Goal: Information Seeking & Learning: Learn about a topic

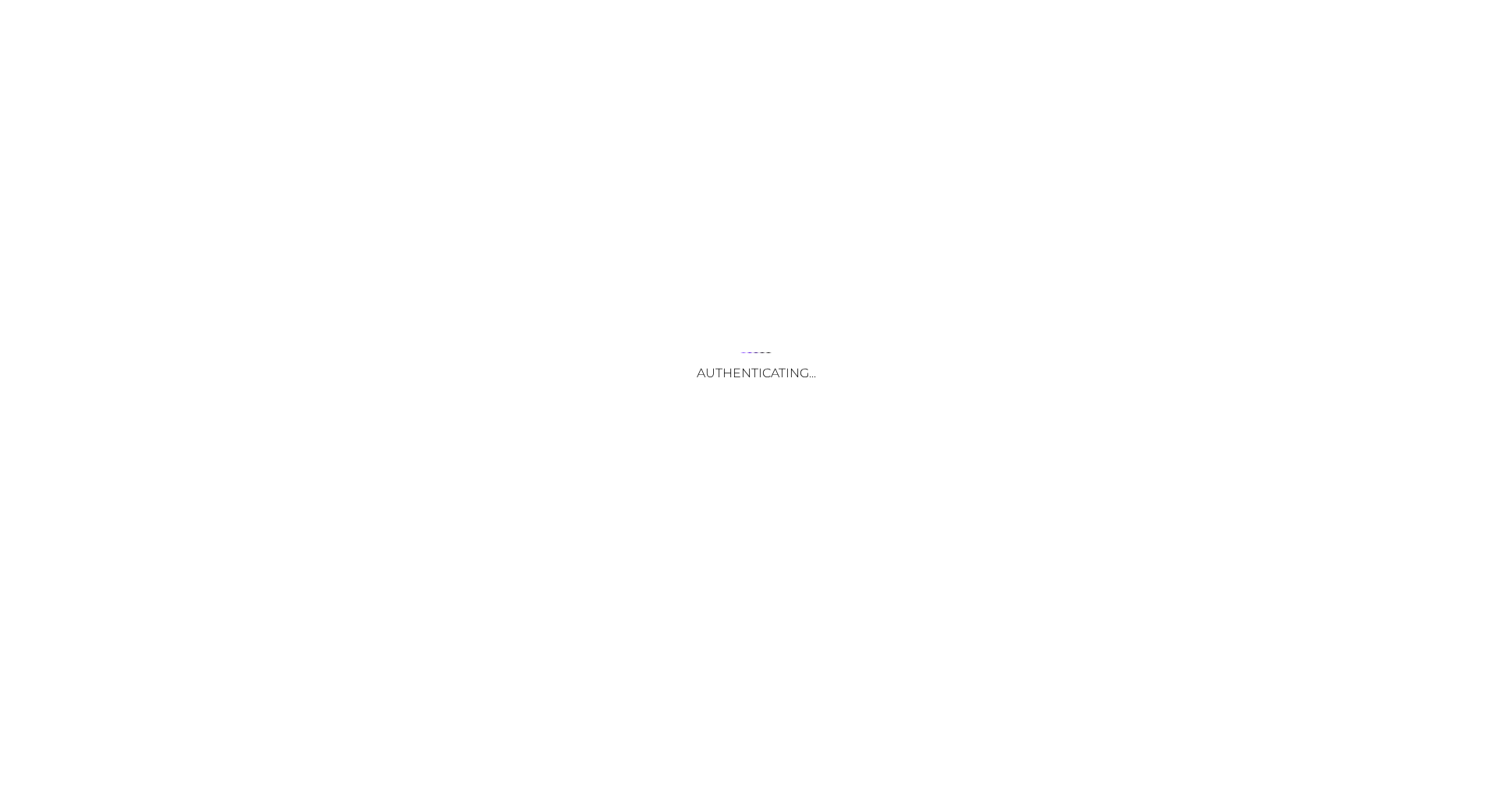
click at [823, 575] on div "Authenticating..." at bounding box center [756, 396] width 1512 height 792
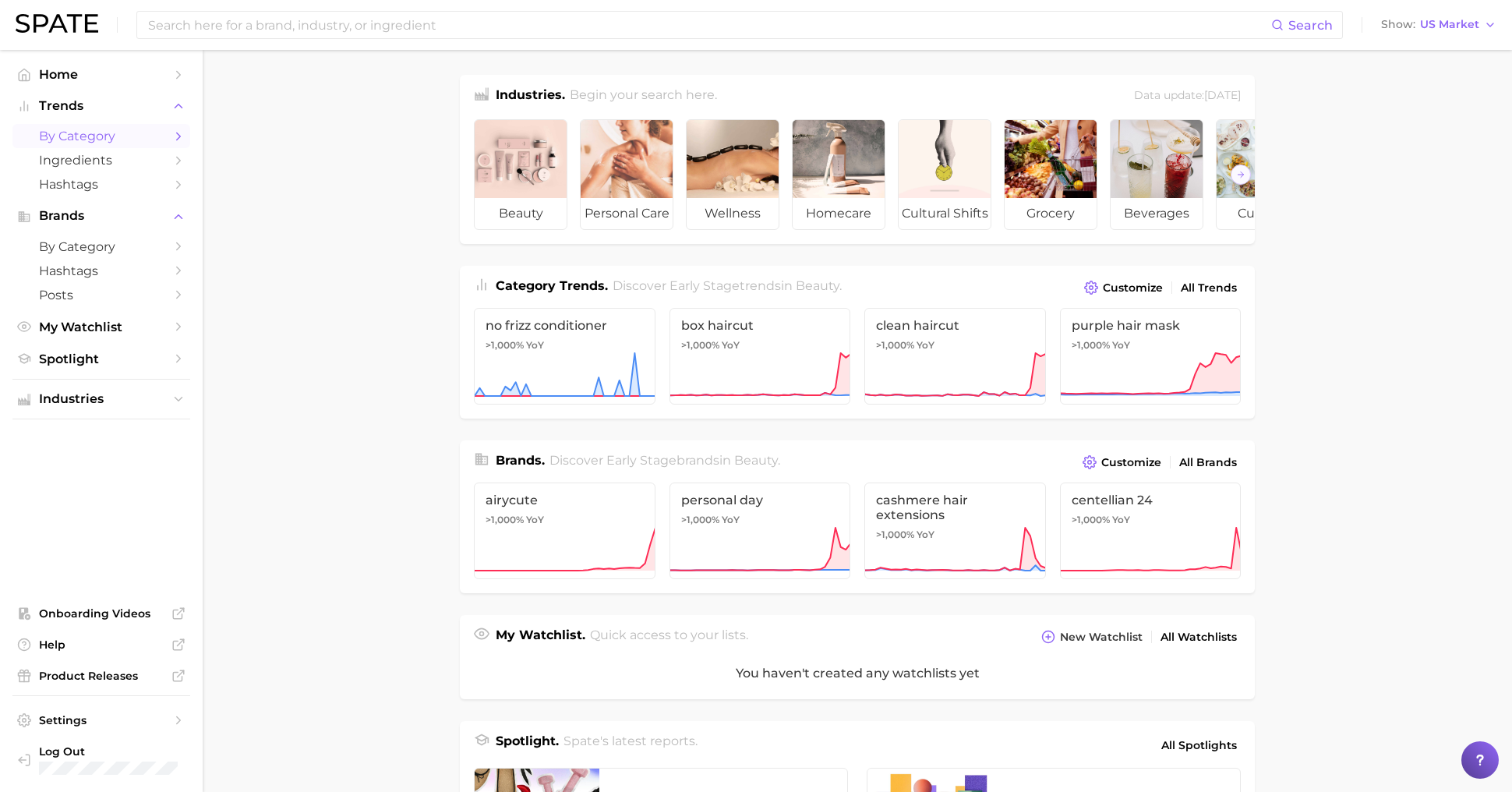
click at [112, 134] on span "by Category" at bounding box center [101, 136] width 124 height 15
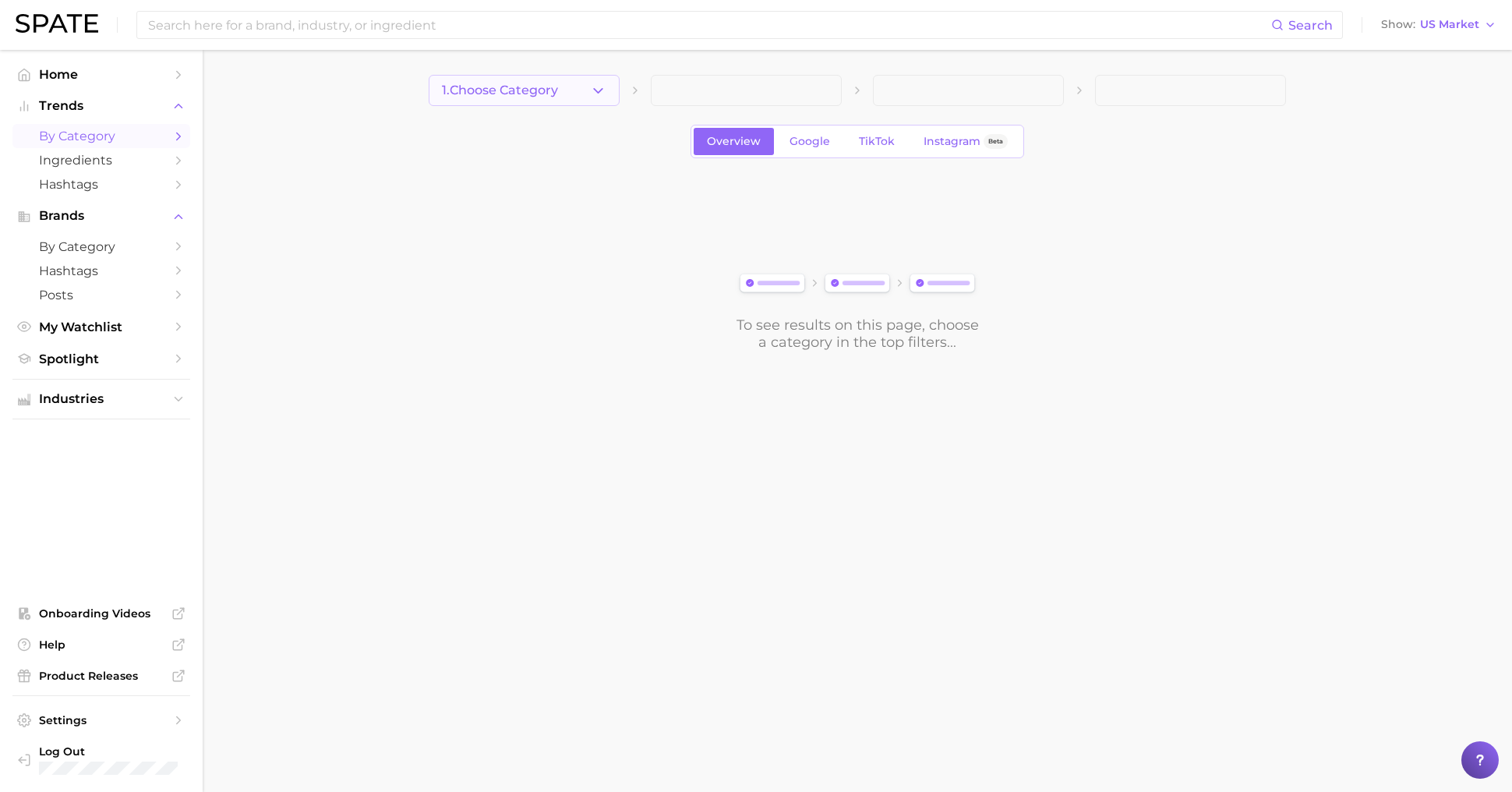
click at [598, 93] on icon "button" at bounding box center [597, 91] width 16 height 16
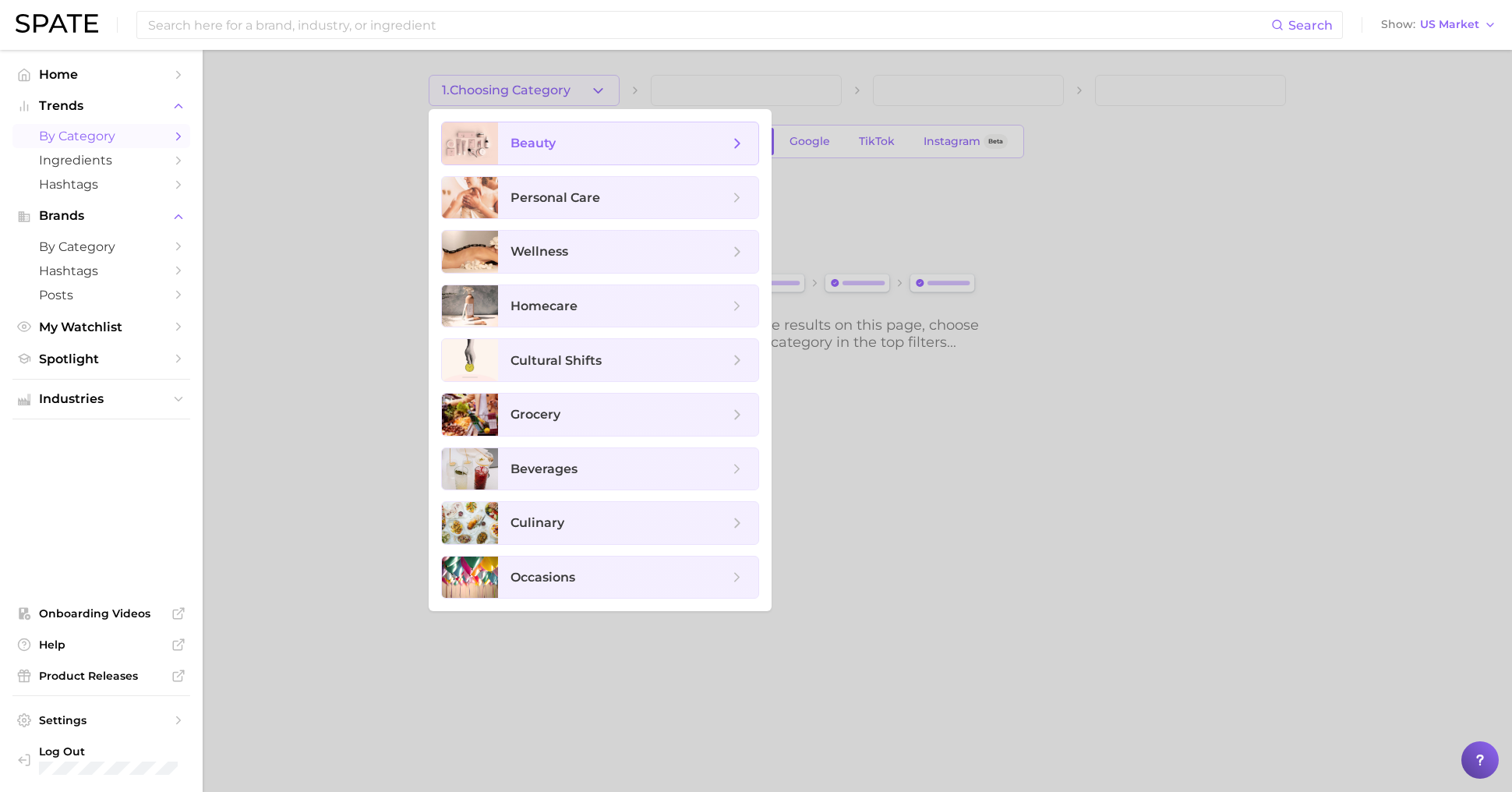
click at [601, 129] on span "beauty" at bounding box center [628, 144] width 260 height 42
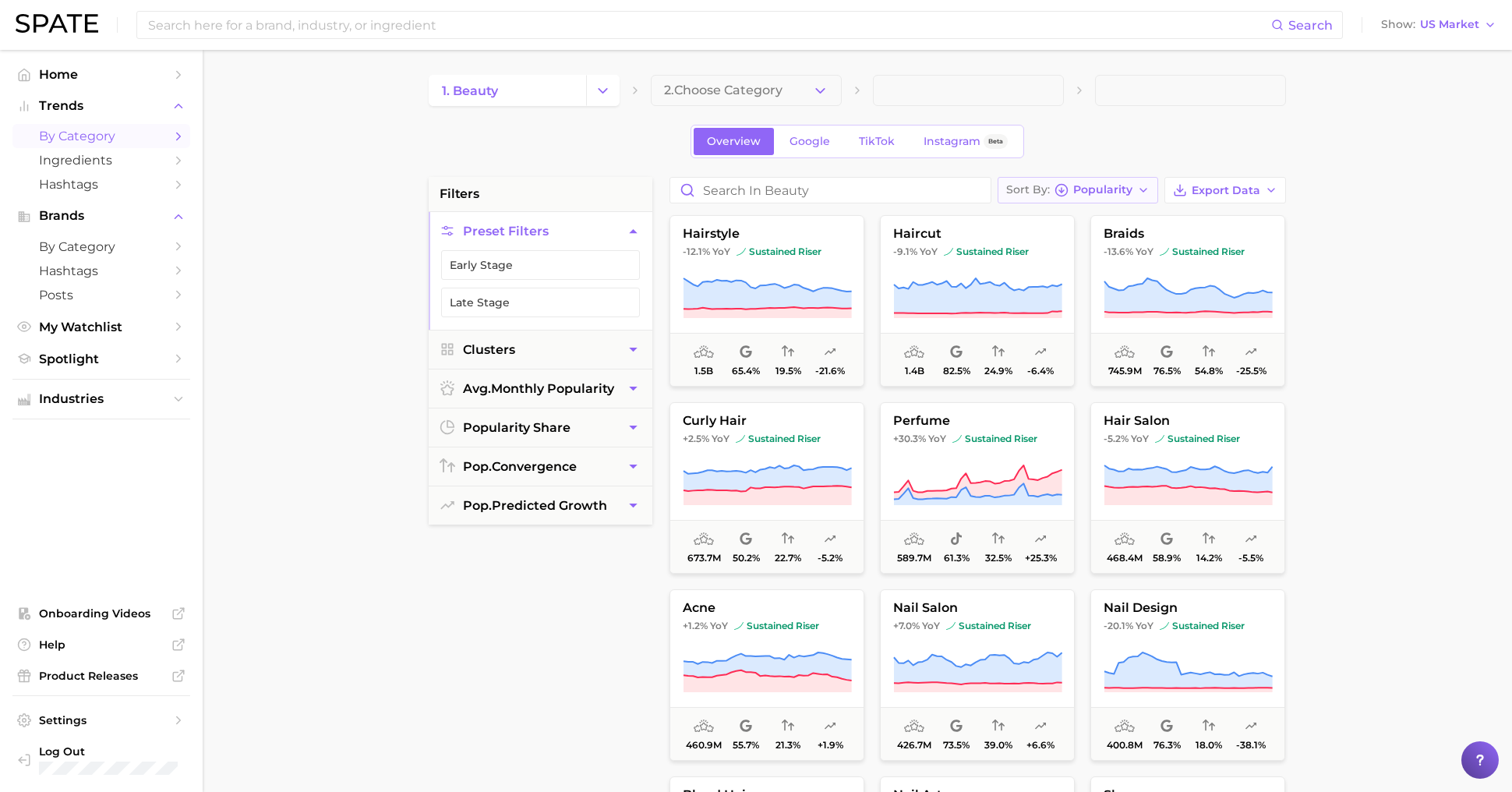
click at [1102, 194] on span "Popularity" at bounding box center [1102, 190] width 60 height 9
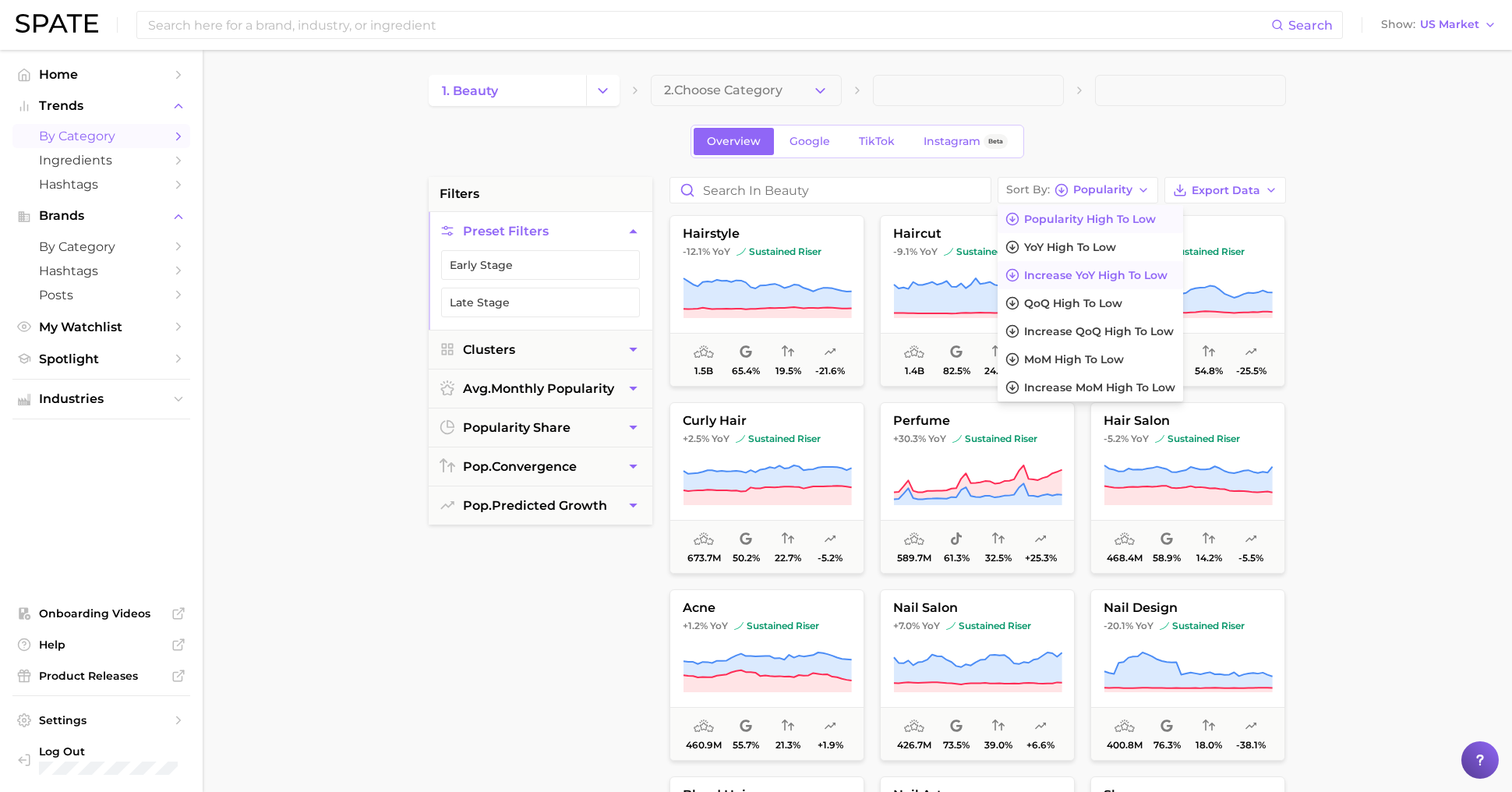
click at [1105, 275] on span "Increase YoY high to low" at bounding box center [1095, 275] width 144 height 13
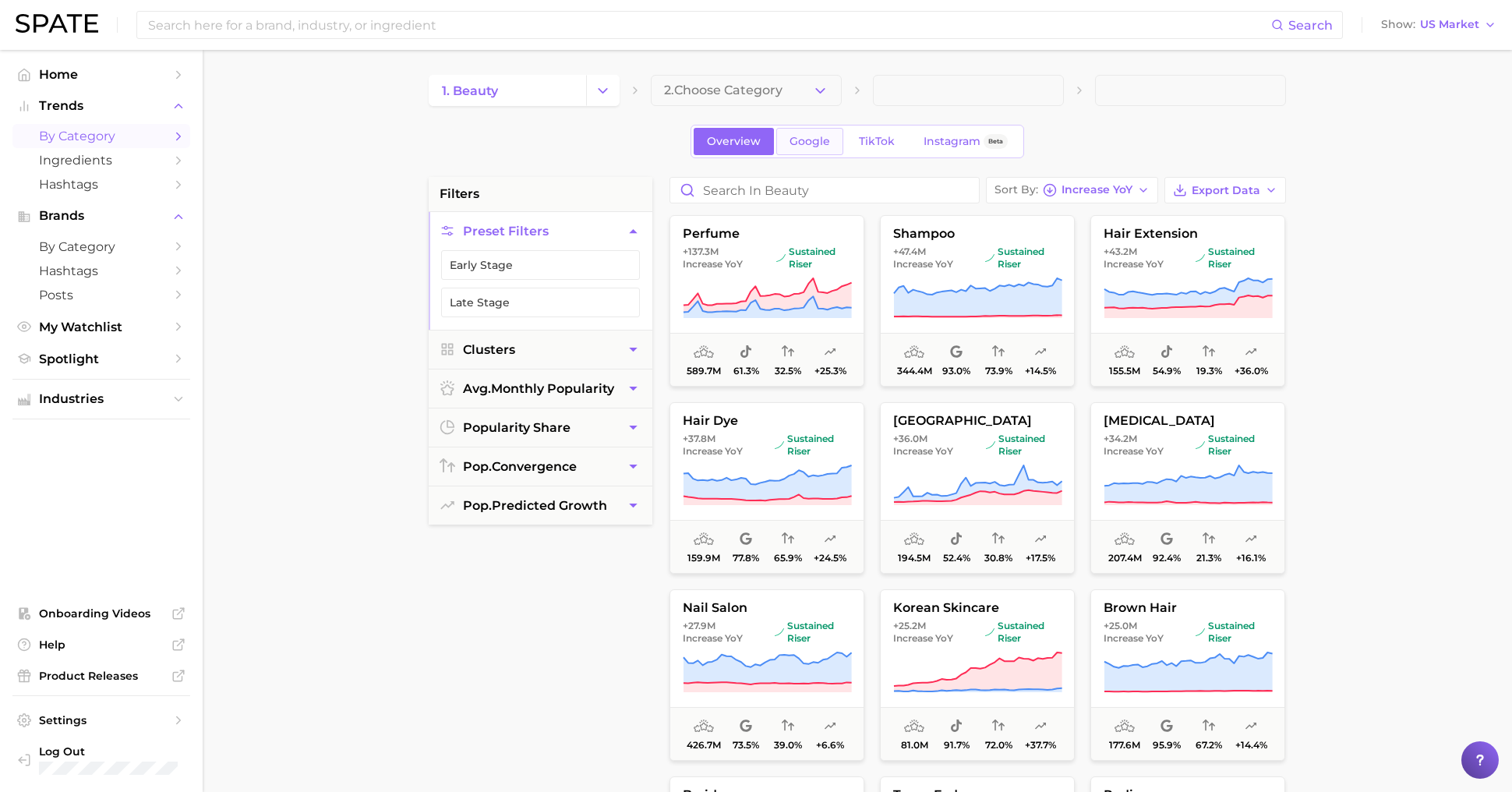
click at [801, 141] on span "Google" at bounding box center [809, 141] width 41 height 13
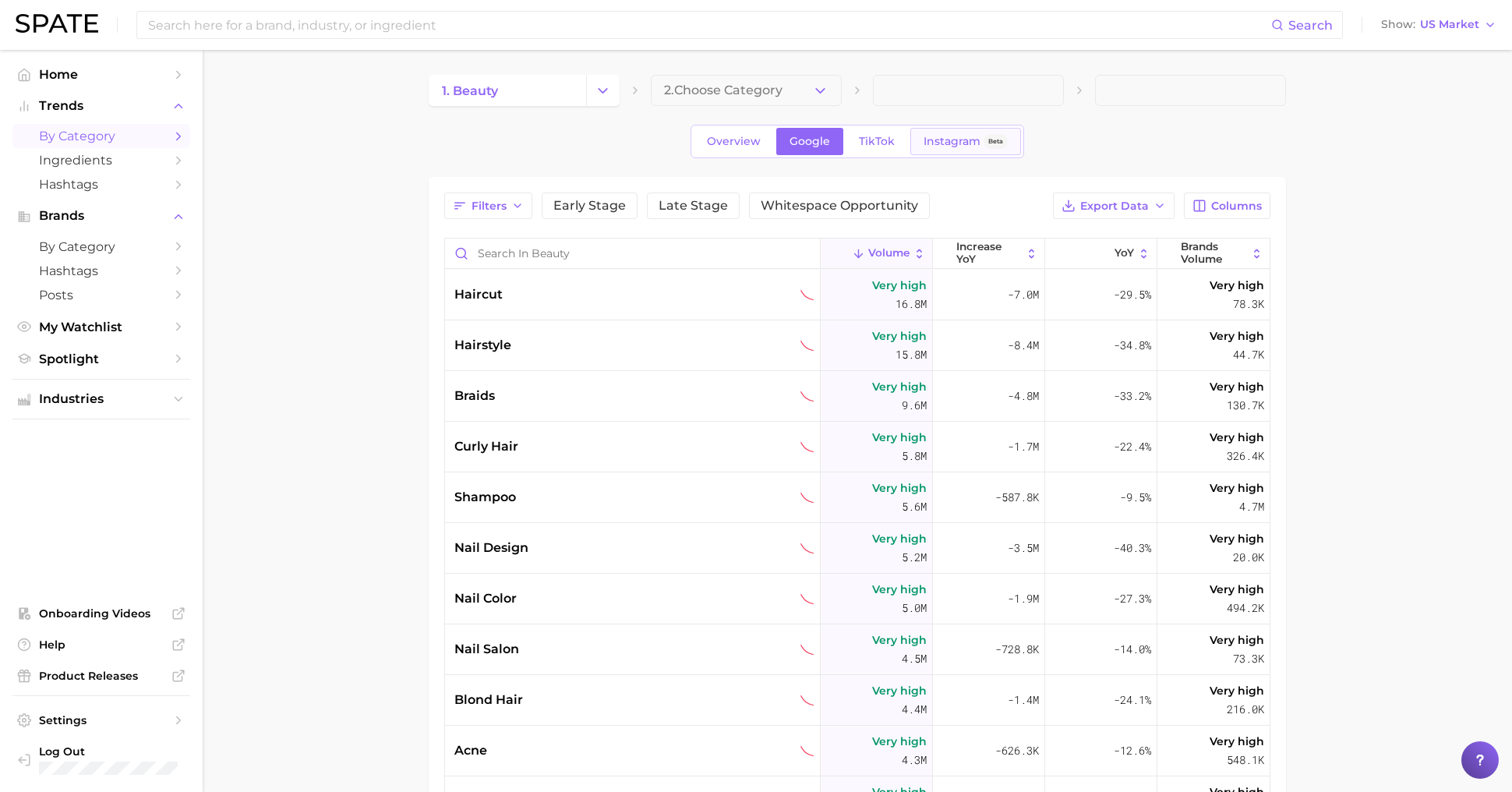
click at [990, 137] on span "Beta" at bounding box center [995, 141] width 15 height 13
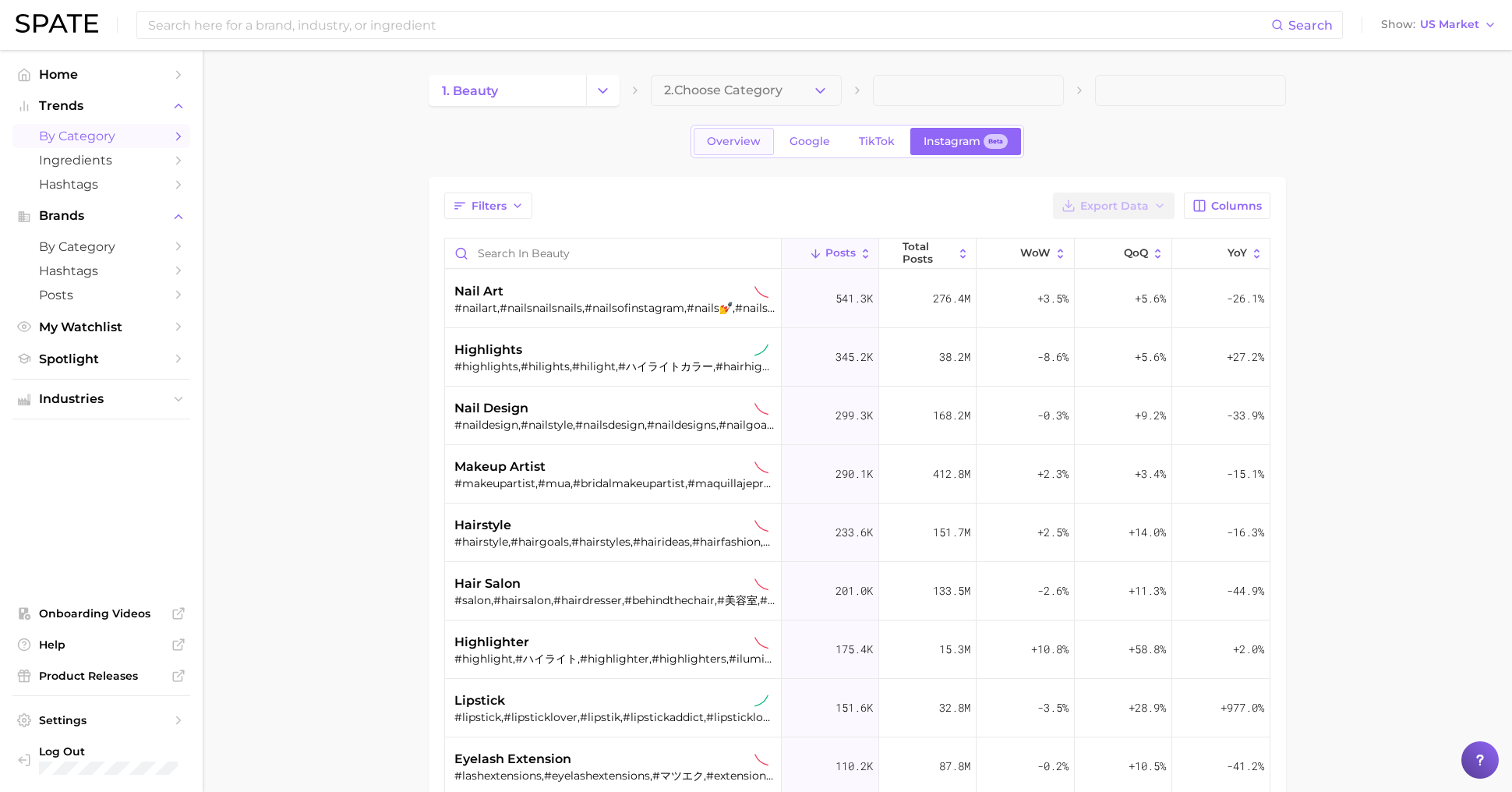
click at [754, 146] on span "Overview" at bounding box center [734, 141] width 54 height 13
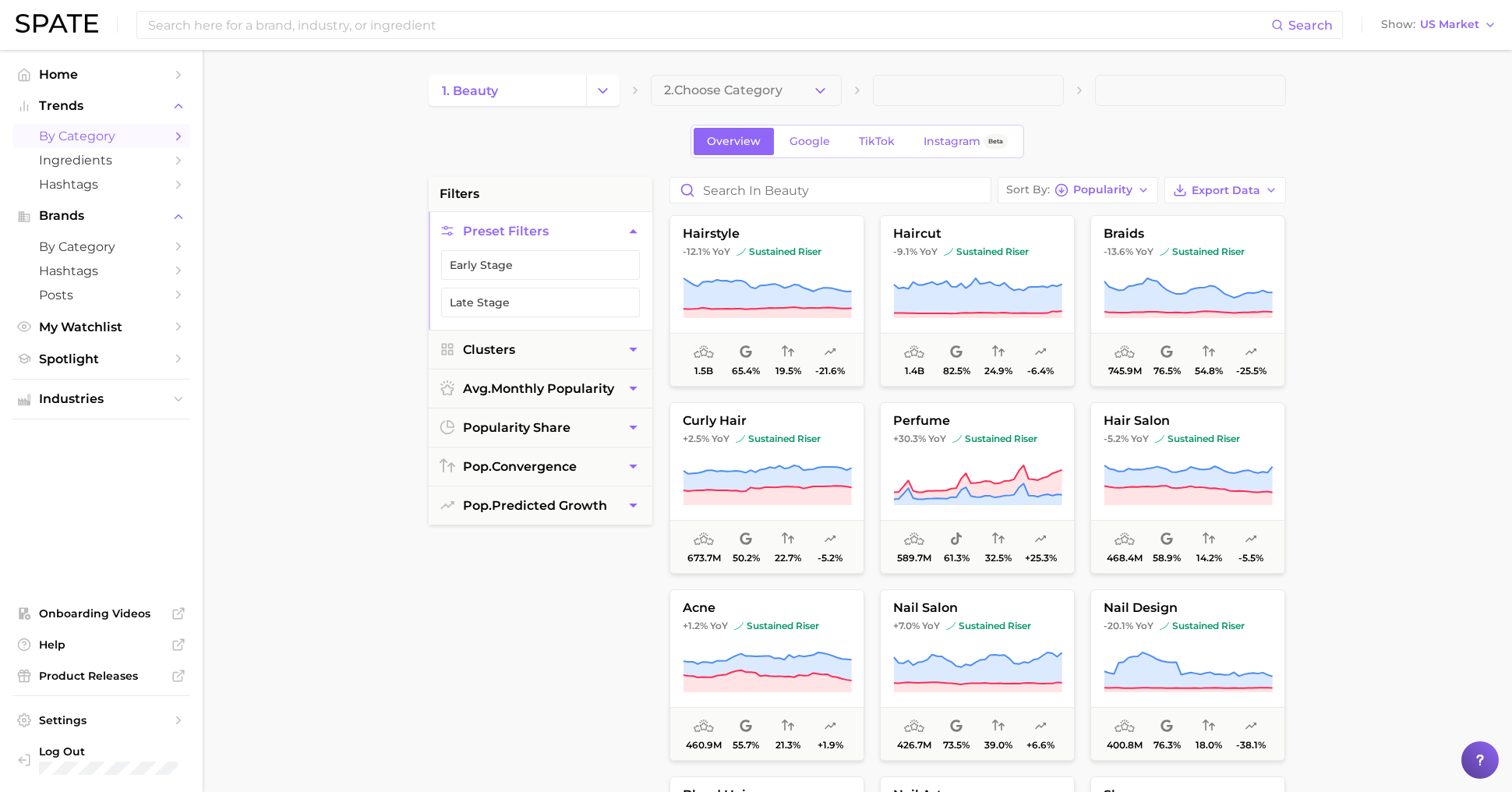
click at [813, 163] on div "1. beauty 2. Choose Category Overview Google TikTok Instagram Beta filters Pres…" at bounding box center [858, 615] width 858 height 1079
click at [814, 142] on span "Google" at bounding box center [809, 141] width 41 height 13
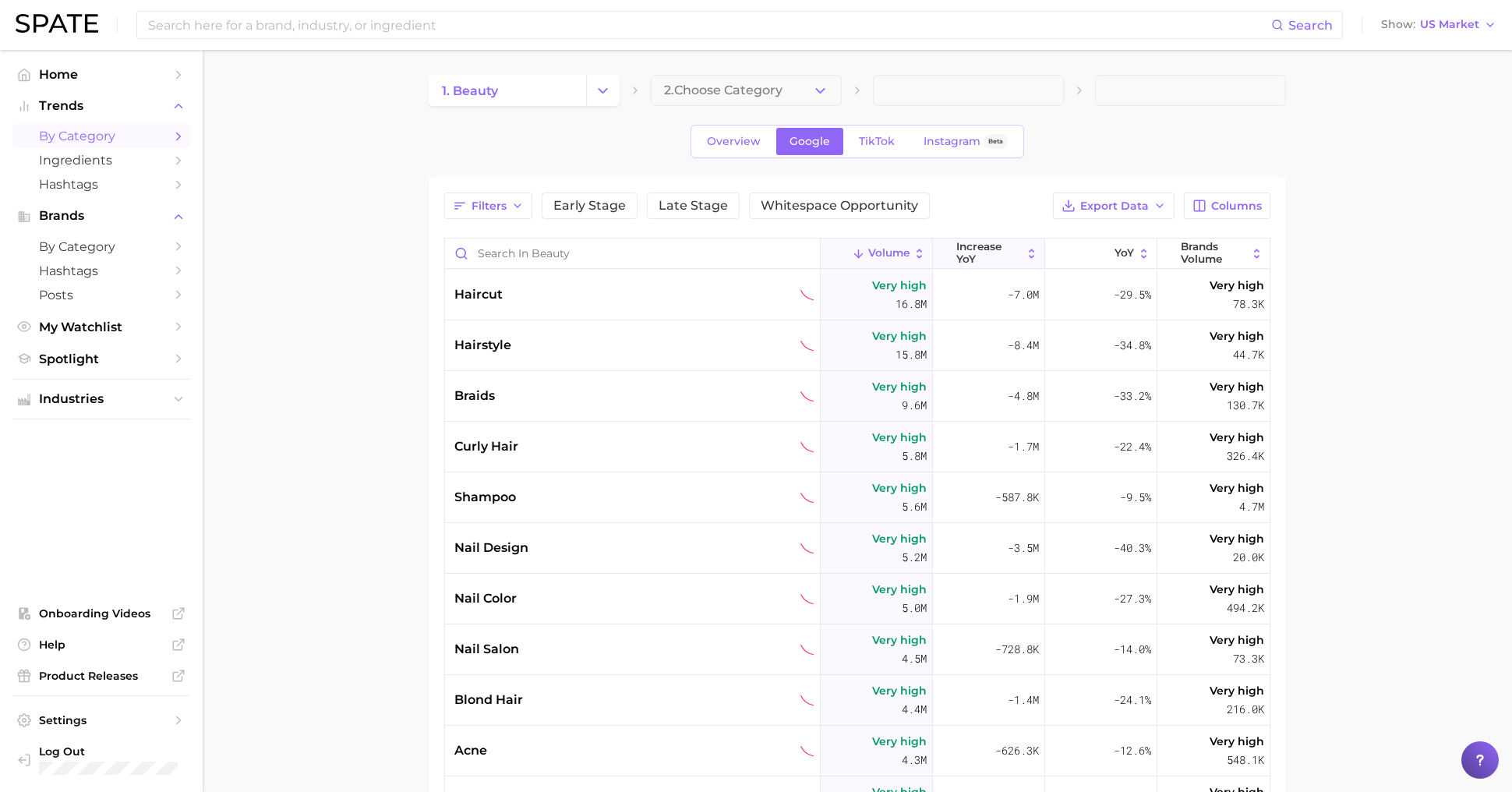
click at [1003, 256] on span "increase YoY" at bounding box center [989, 253] width 66 height 24
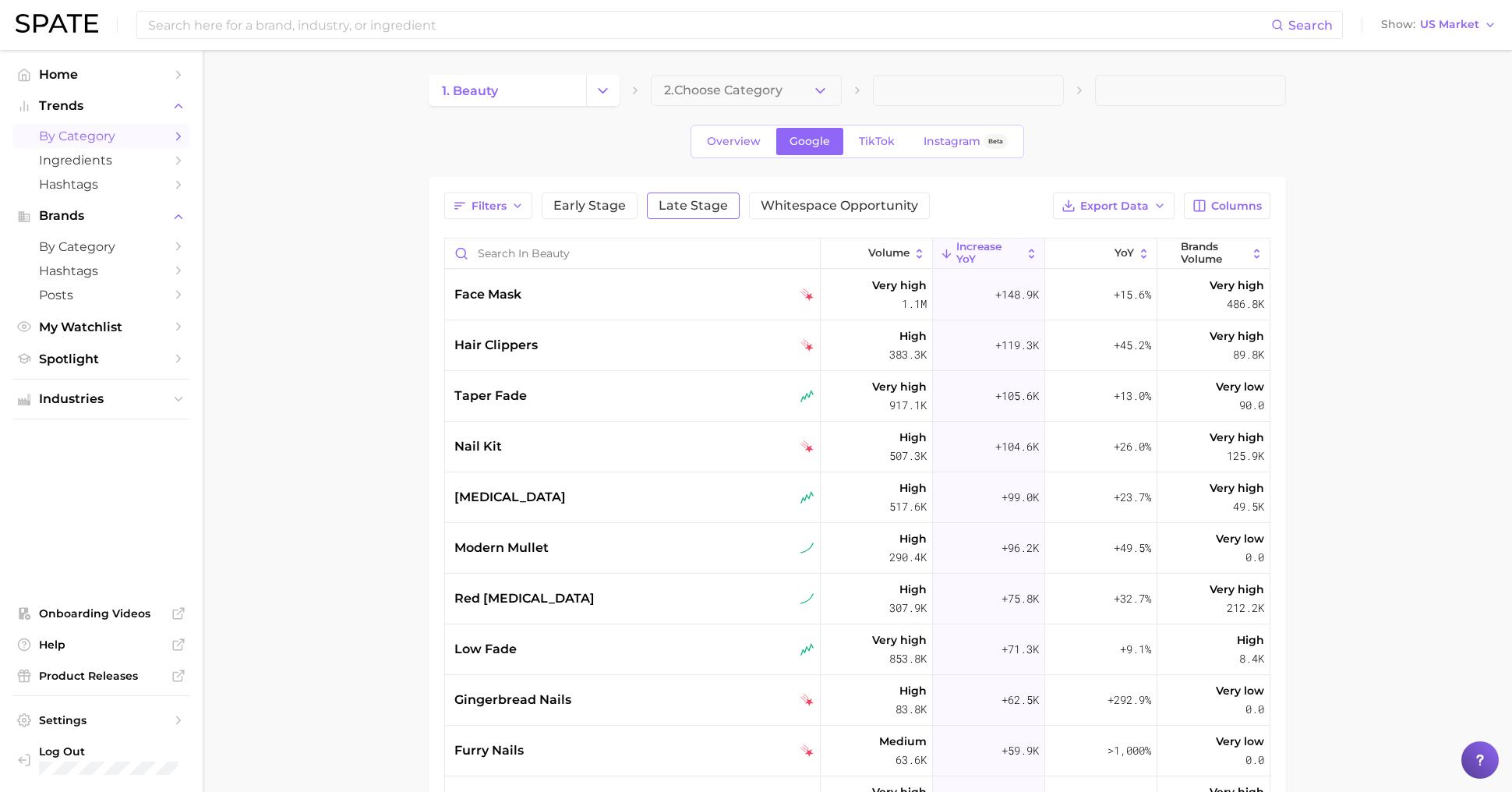
click at [694, 201] on span "Late Stage" at bounding box center [693, 206] width 69 height 12
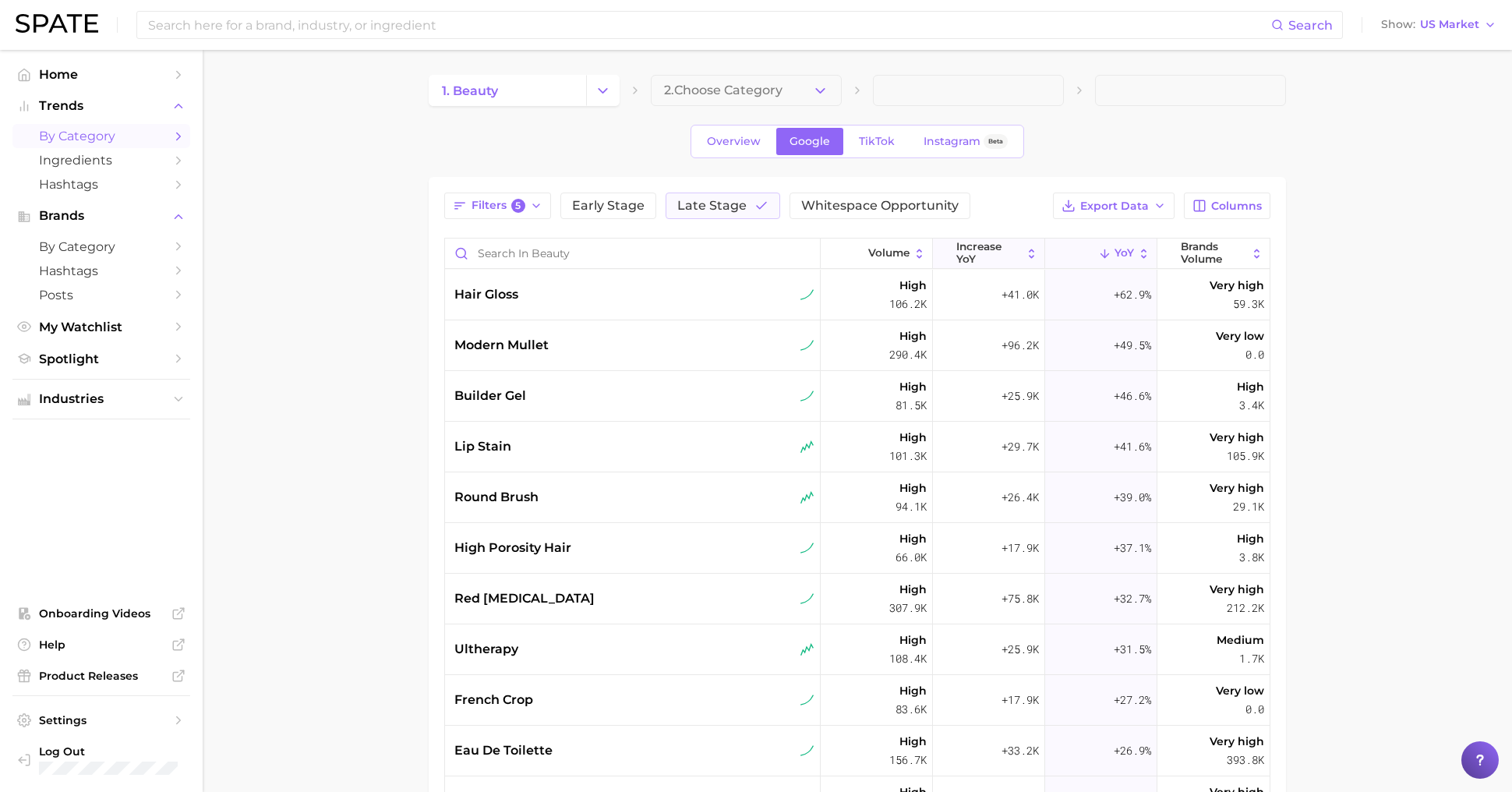
click at [992, 259] on span "increase YoY" at bounding box center [989, 253] width 66 height 24
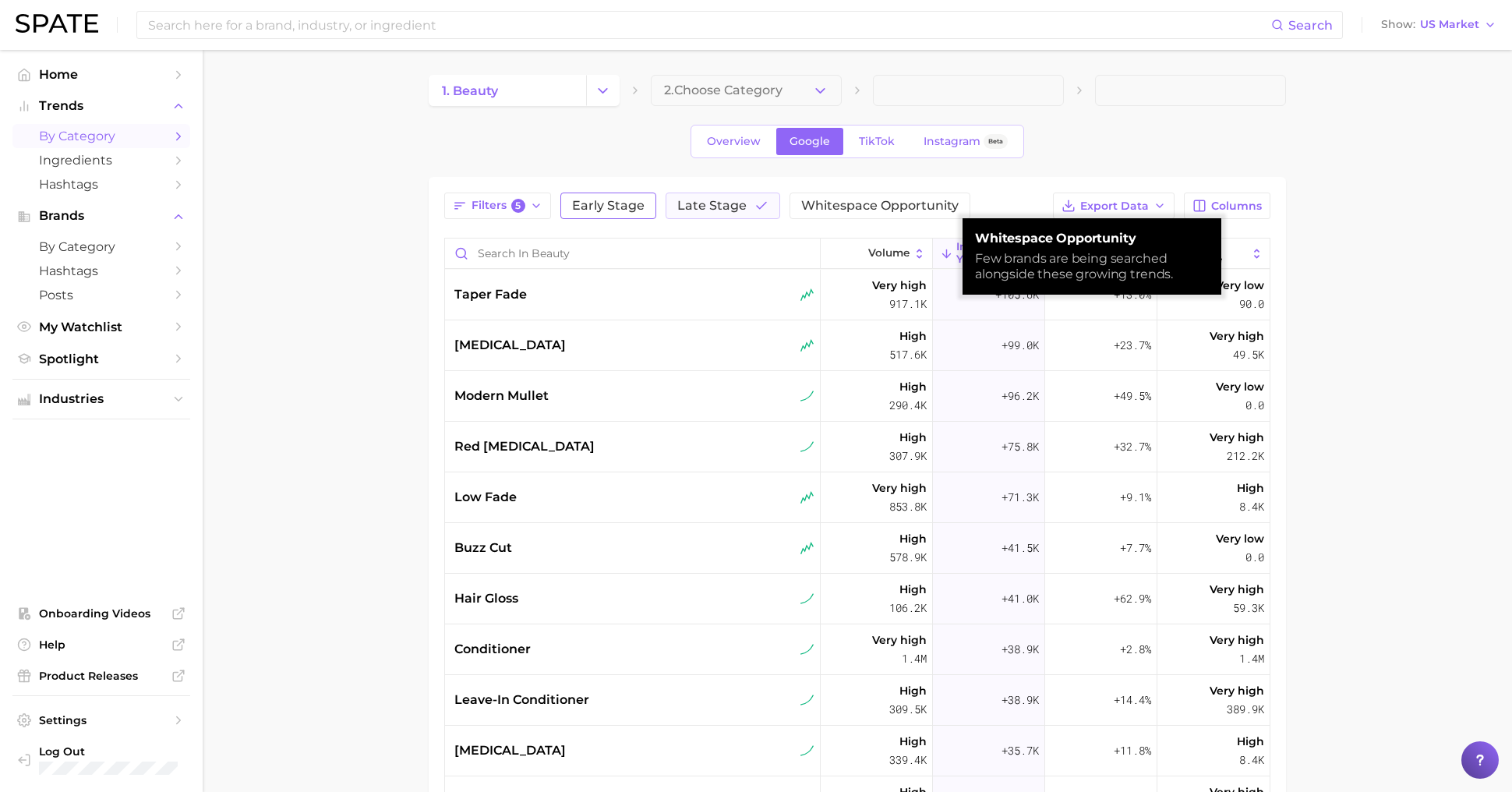
click at [629, 208] on span "Early Stage" at bounding box center [609, 206] width 73 height 12
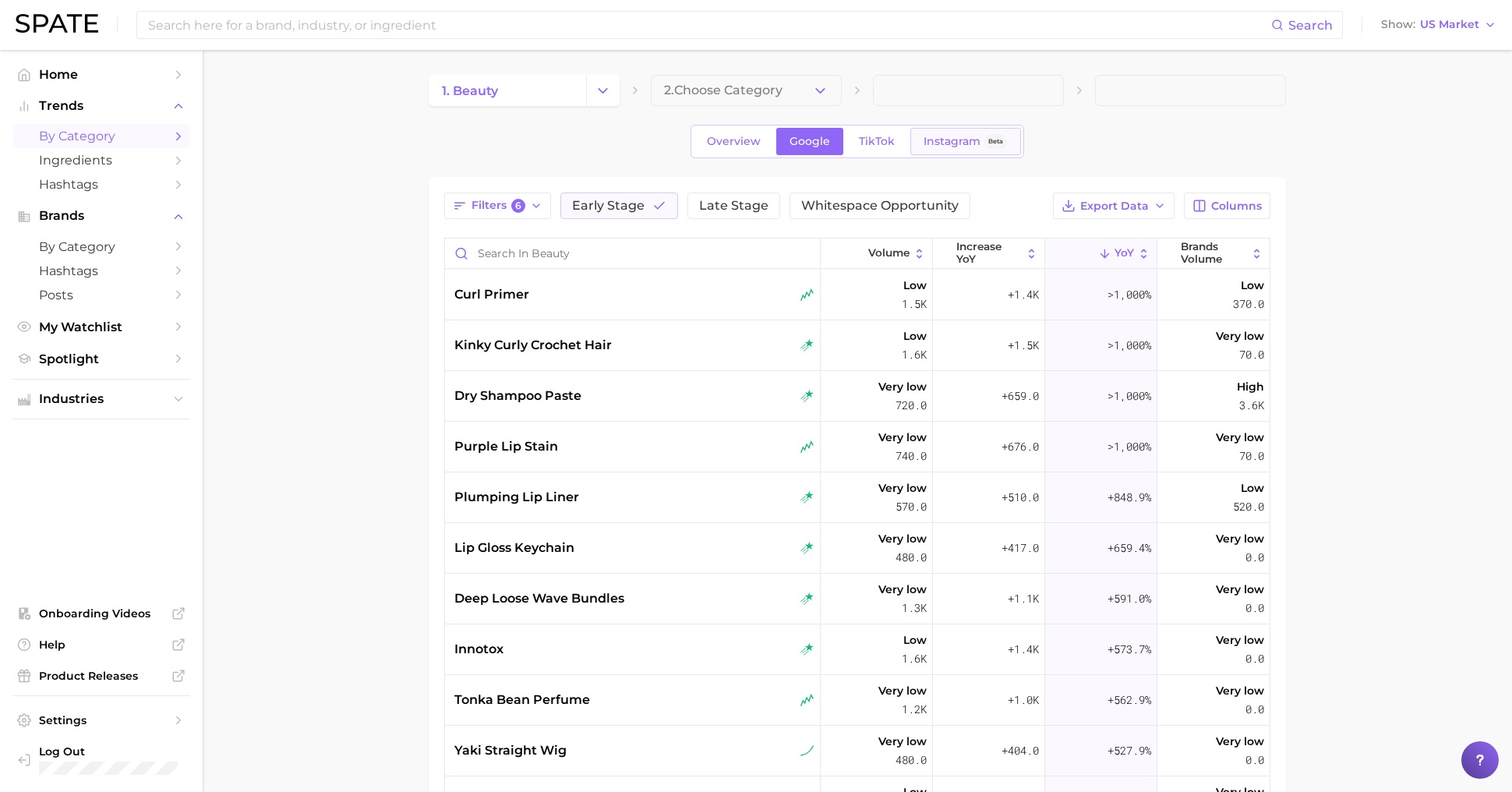
click at [959, 142] on span "Instagram" at bounding box center [952, 141] width 57 height 13
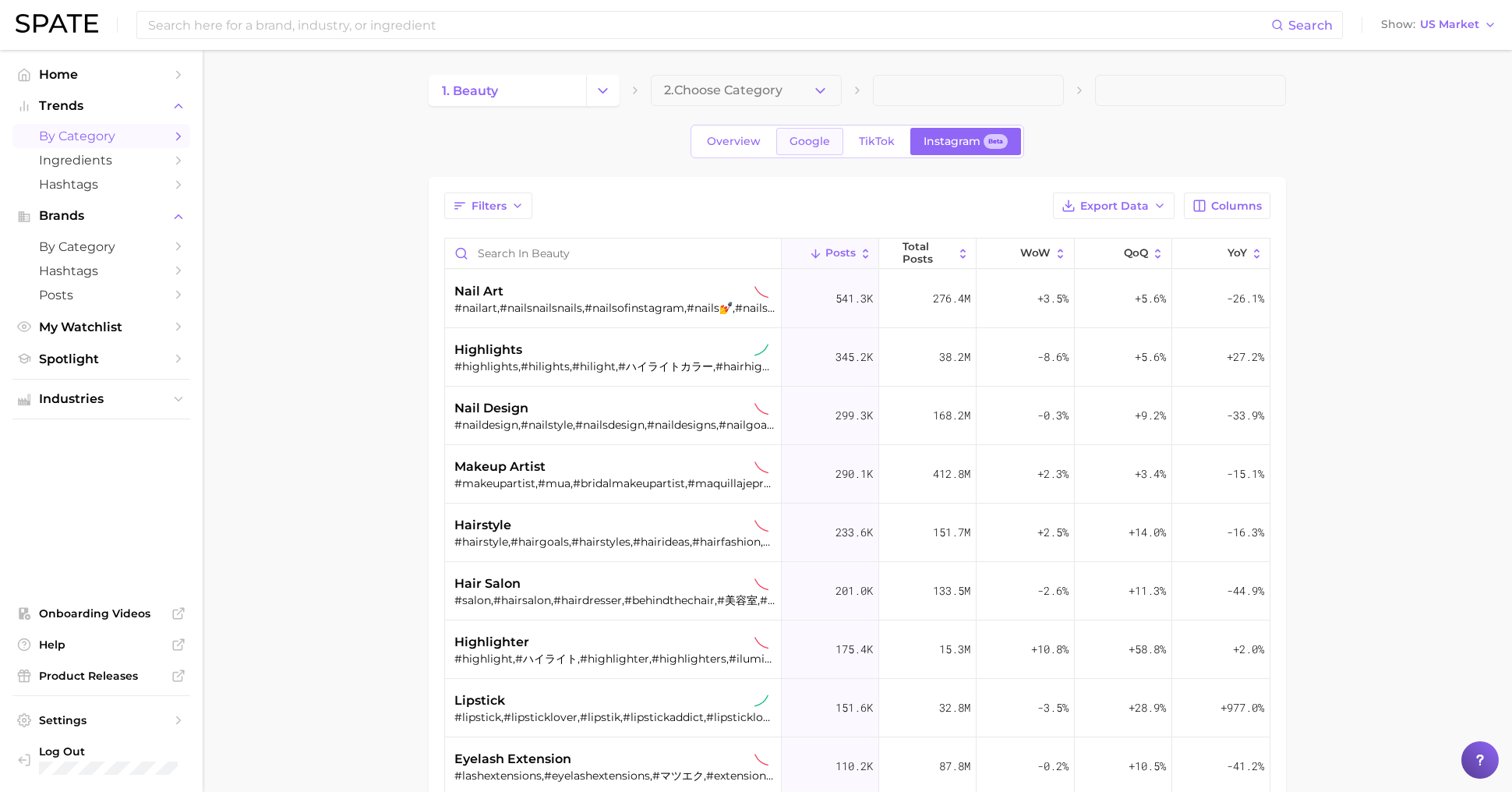
click at [794, 135] on span "Google" at bounding box center [809, 141] width 41 height 13
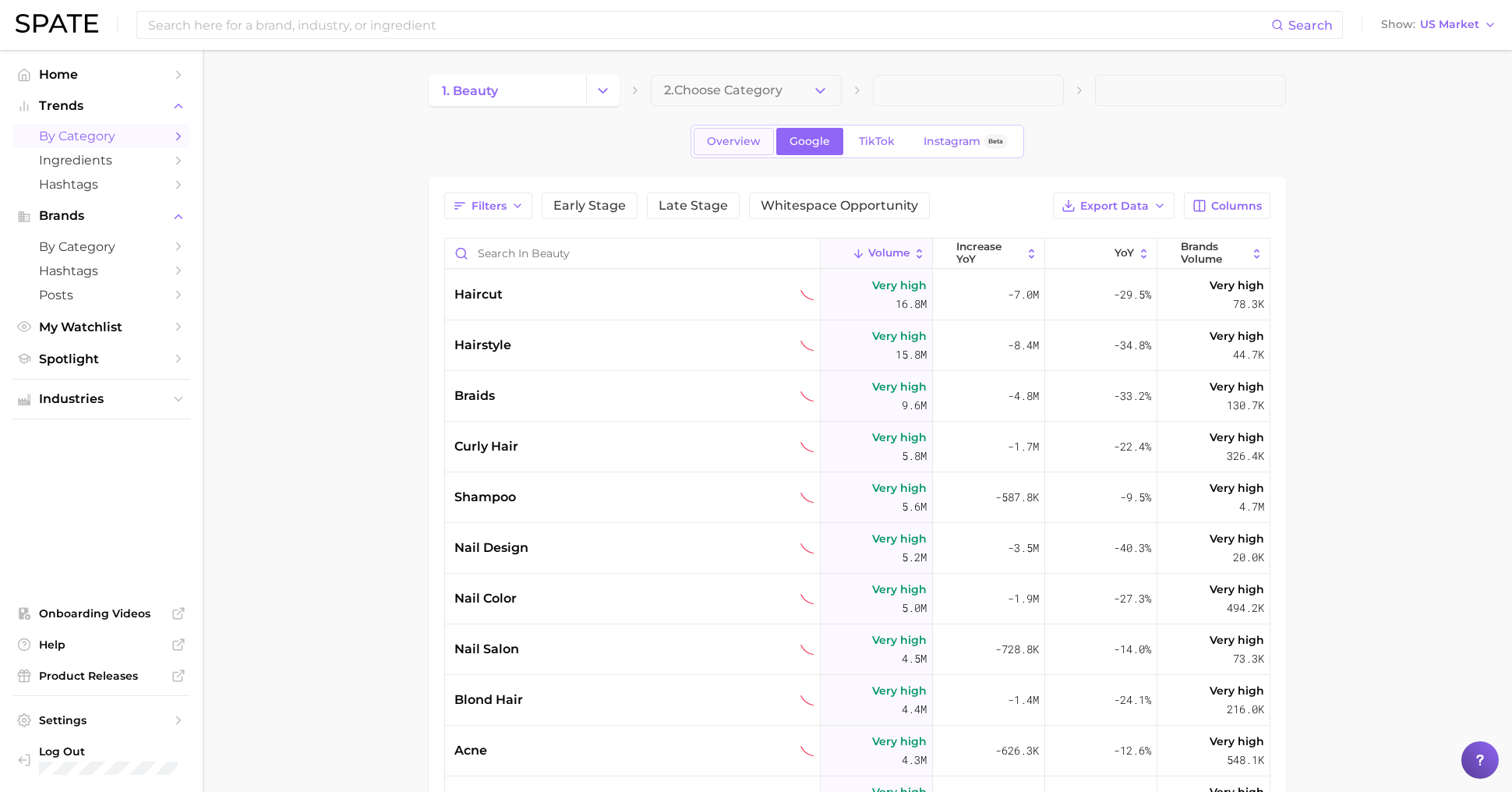
click at [739, 131] on link "Overview" at bounding box center [733, 142] width 80 height 28
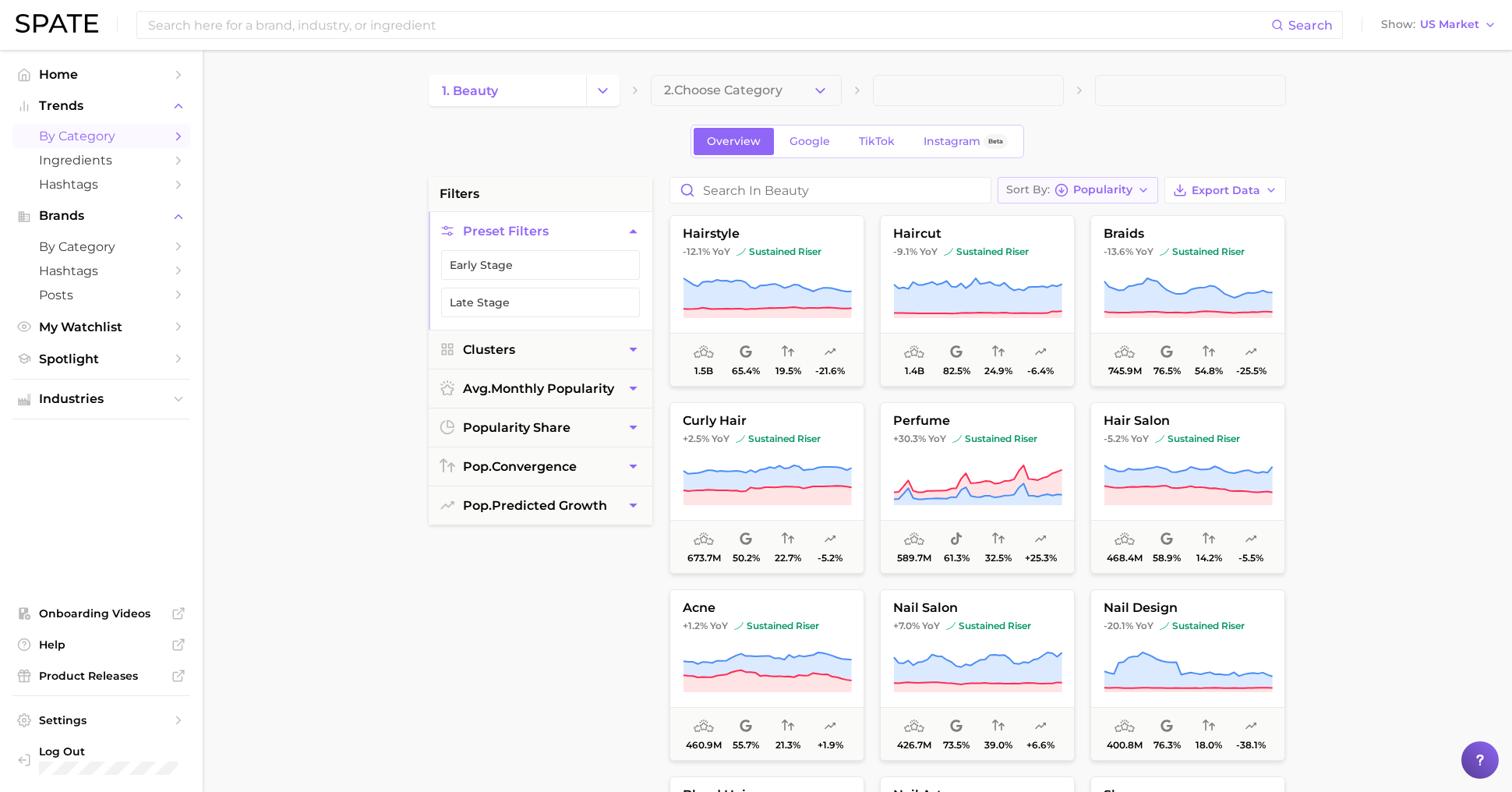
click at [1103, 186] on span "Popularity" at bounding box center [1102, 190] width 60 height 9
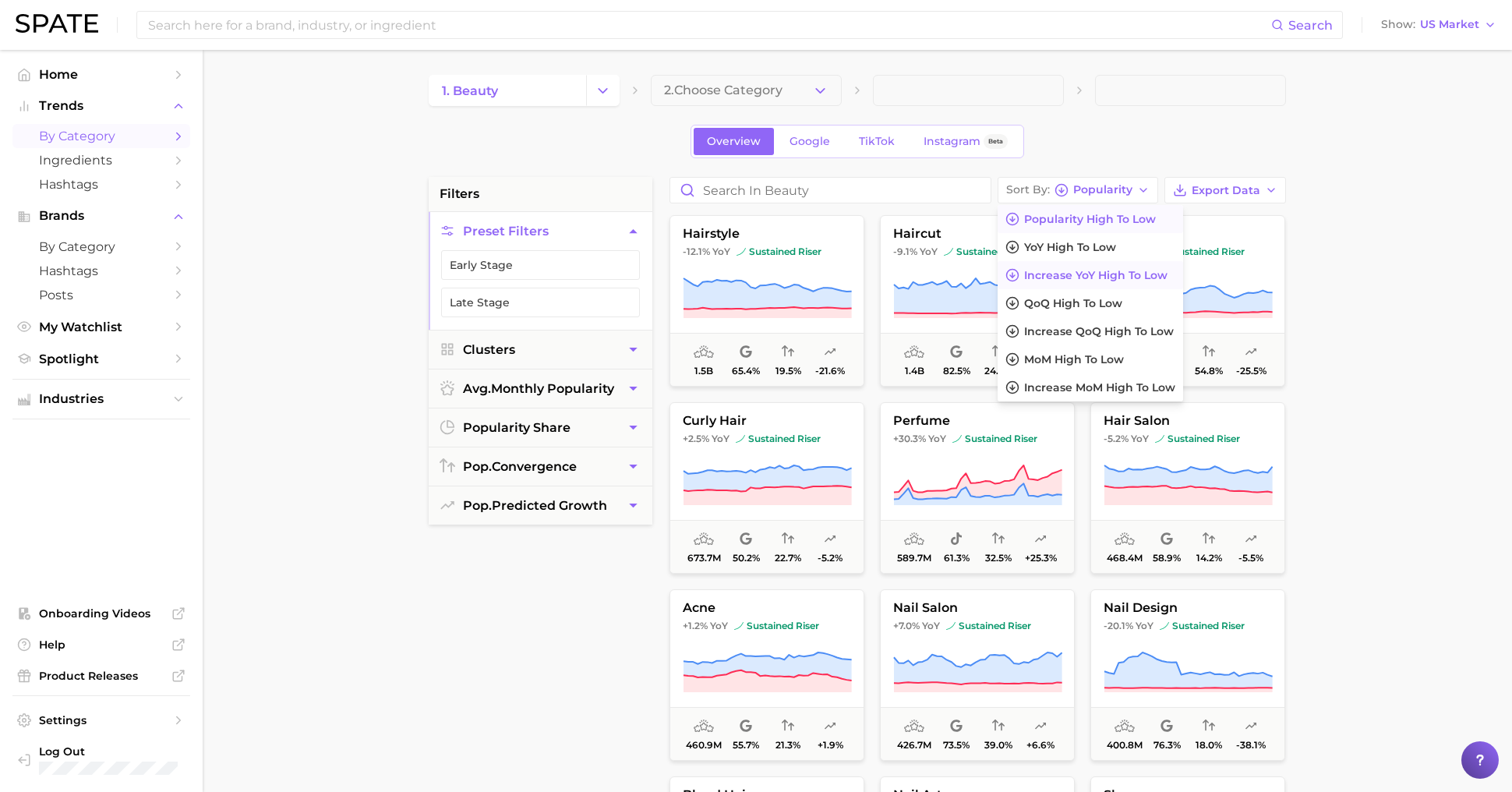
click at [1105, 272] on span "Increase YoY high to low" at bounding box center [1095, 275] width 144 height 13
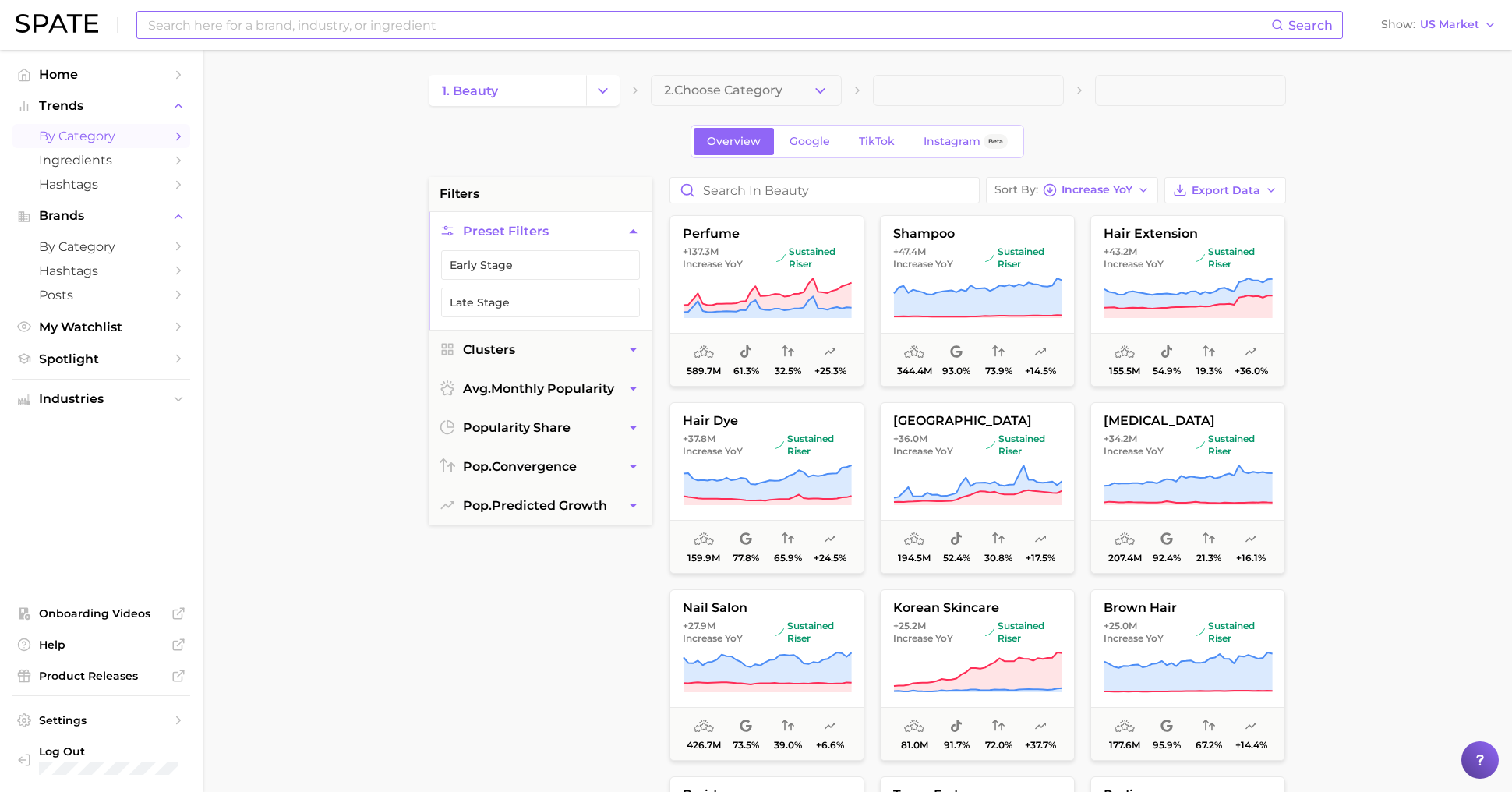
click at [552, 28] on input at bounding box center [708, 25] width 1125 height 27
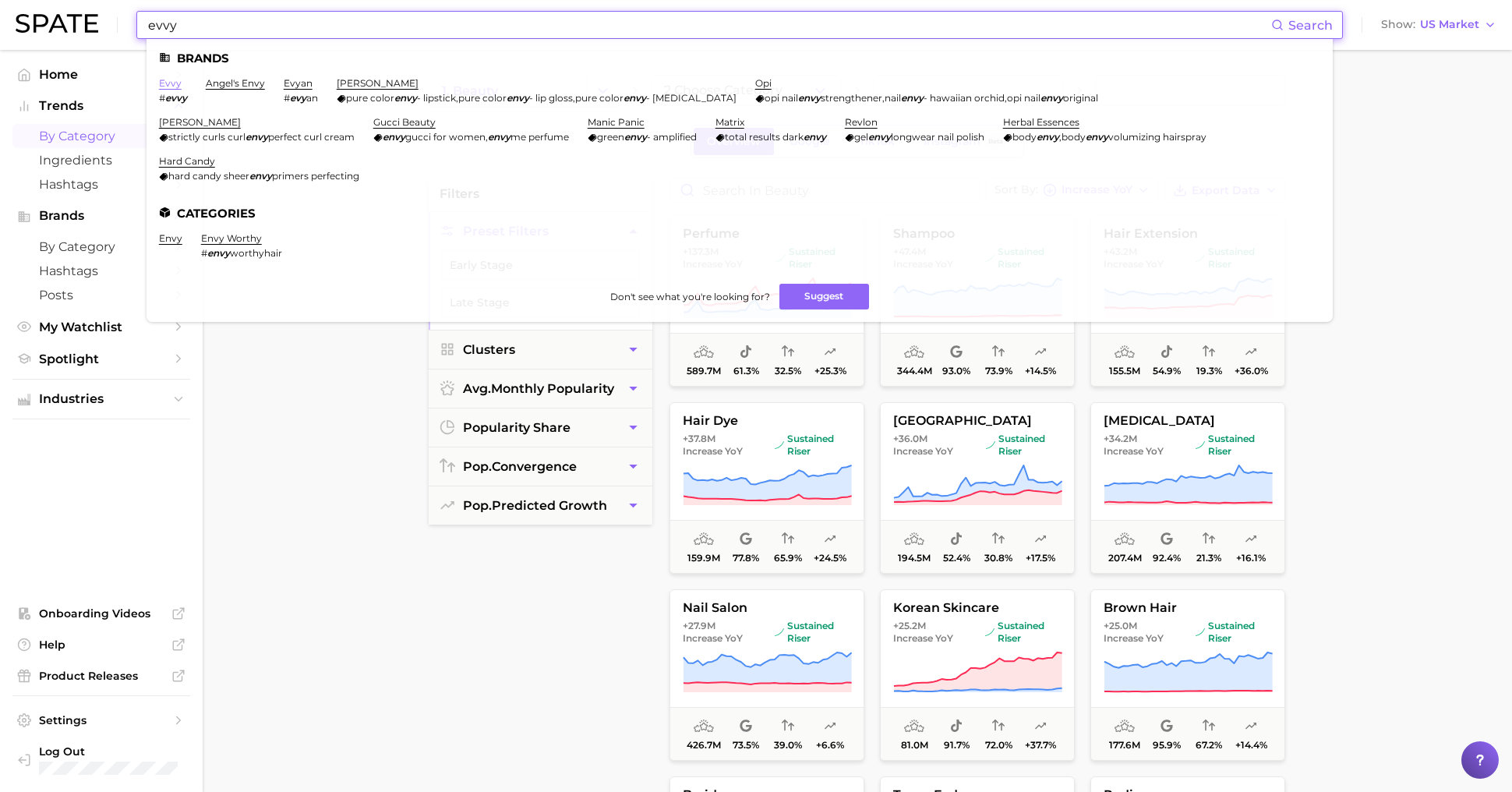
type input "evvy"
click at [166, 77] on link "evvy" at bounding box center [170, 83] width 22 height 12
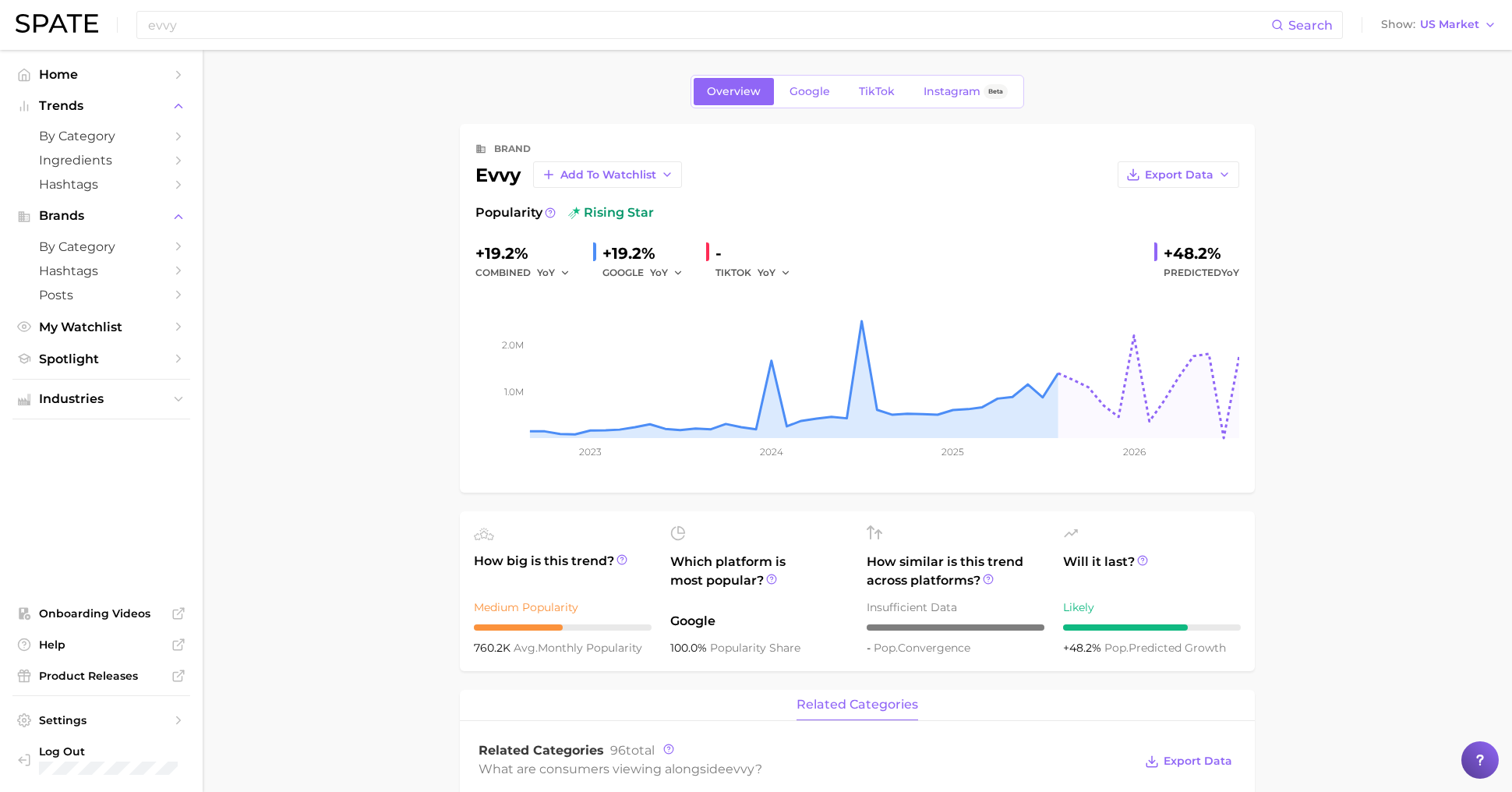
click at [1095, 218] on div "Popularity rising star" at bounding box center [857, 213] width 763 height 19
